Goal: Task Accomplishment & Management: Manage account settings

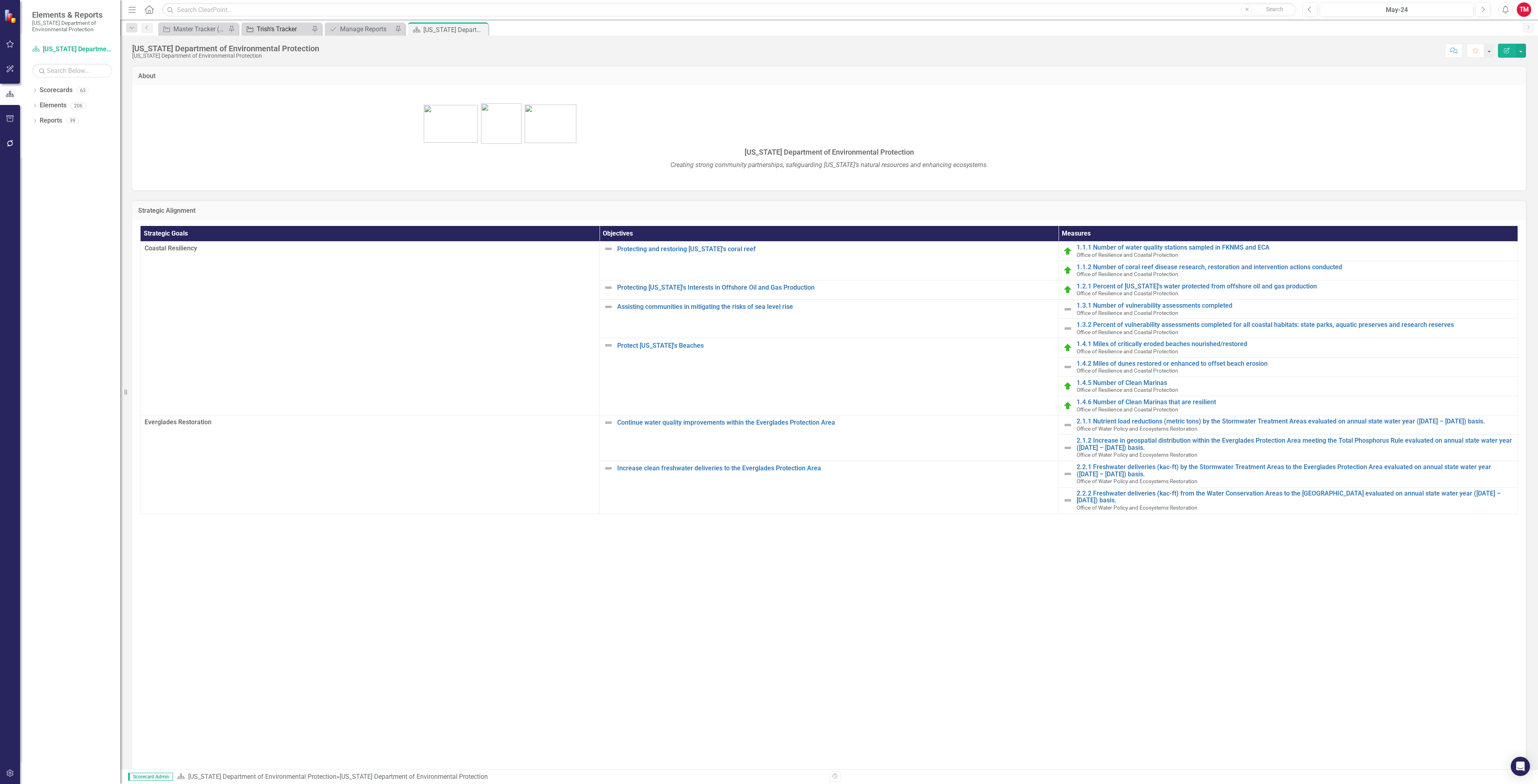
click at [299, 31] on div "Trish's Tracker" at bounding box center [283, 29] width 53 height 10
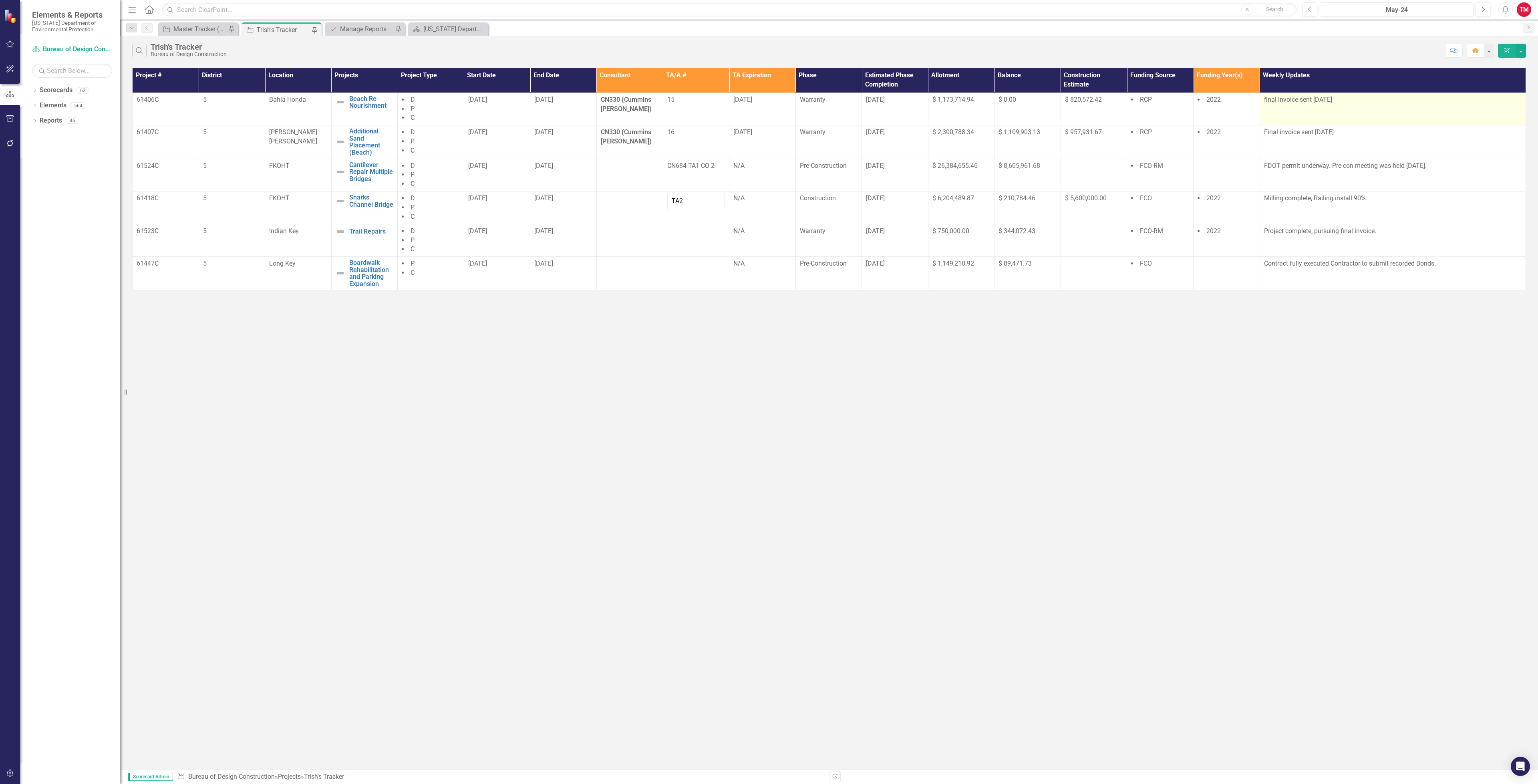
click at [1380, 103] on p "final invoice sent [DATE]" at bounding box center [1392, 100] width 257 height 10
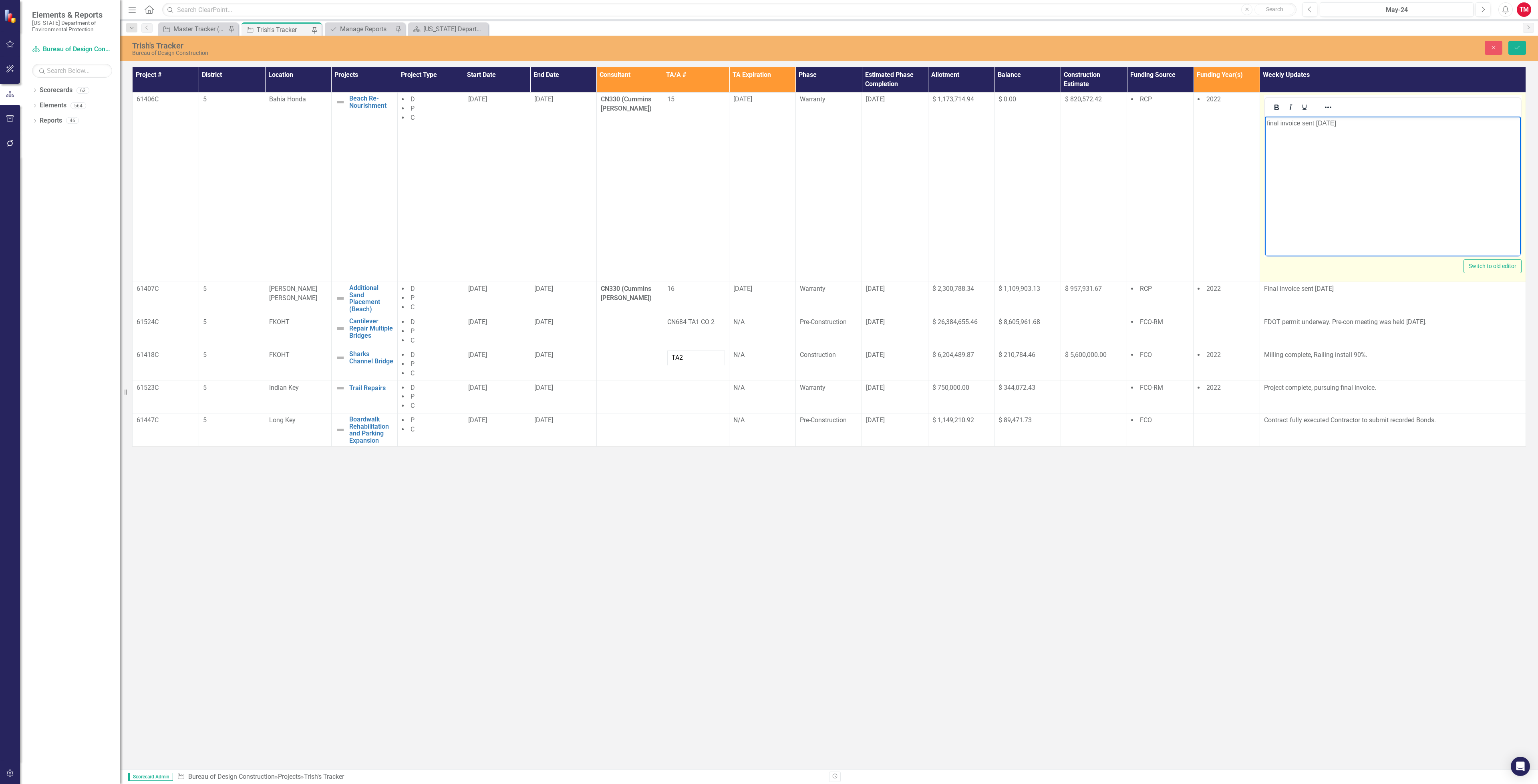
drag, startPoint x: 1363, startPoint y: 128, endPoint x: 1267, endPoint y: 128, distance: 96.0
click at [1267, 128] on body "final invoice sent [DATE]" at bounding box center [1392, 177] width 256 height 120
click at [1335, 121] on p "Project close out underweay" at bounding box center [1392, 123] width 252 height 10
click at [1338, 122] on p "Project close out underweay" at bounding box center [1392, 123] width 252 height 10
click at [1348, 121] on p "Project close out undereay" at bounding box center [1392, 123] width 252 height 10
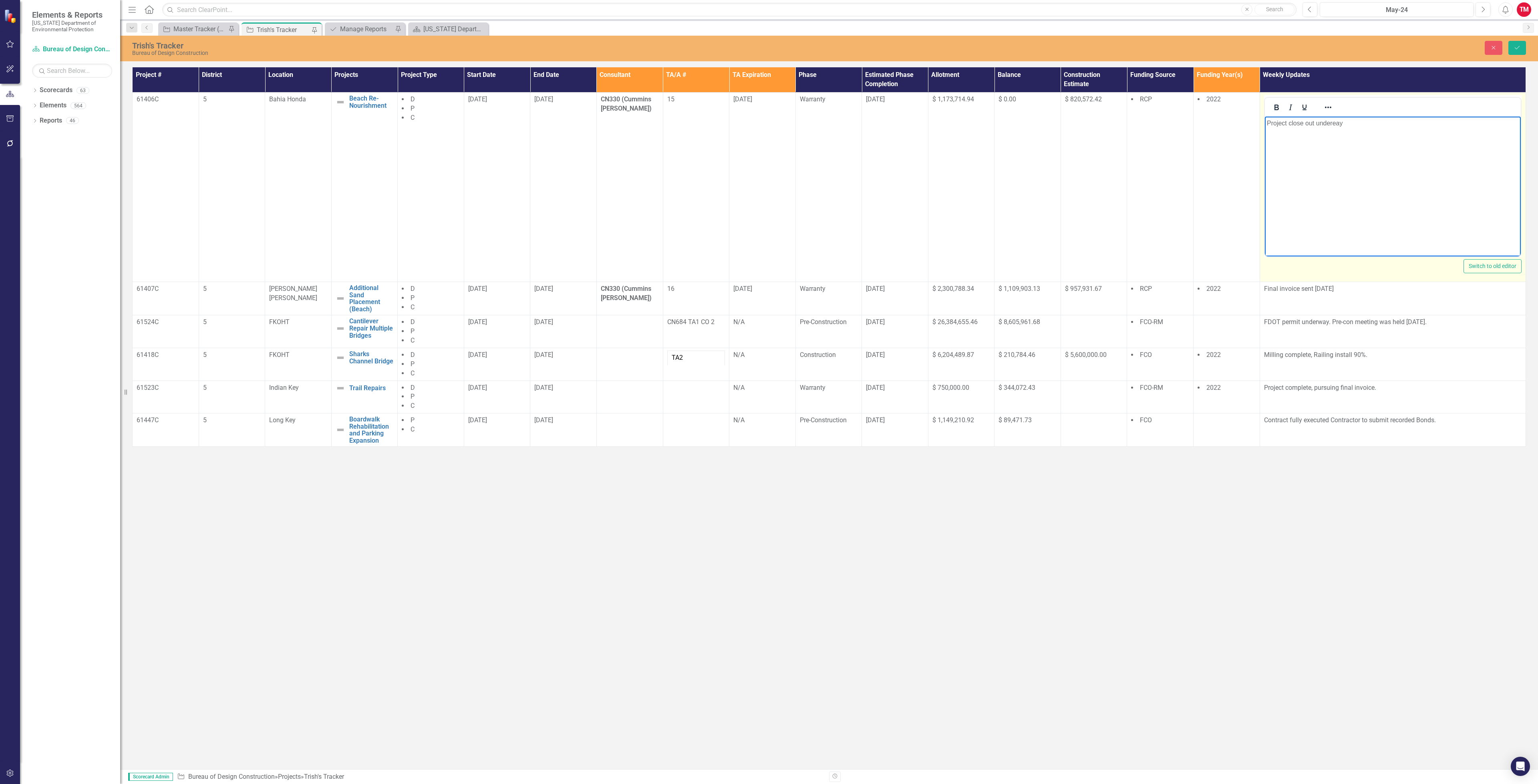
click at [1332, 124] on p "Project close out undereay" at bounding box center [1392, 123] width 252 height 10
click at [1336, 125] on p "Project close out undereay" at bounding box center [1392, 123] width 252 height 10
click at [1345, 131] on body "Project close out underway" at bounding box center [1392, 177] width 256 height 120
click at [1517, 48] on icon "Save" at bounding box center [1517, 48] width 7 height 6
